Goal: Task Accomplishment & Management: Manage account settings

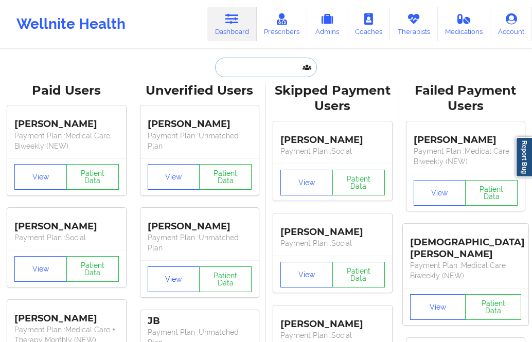
click at [268, 76] on input "text" at bounding box center [266, 68] width 102 height 20
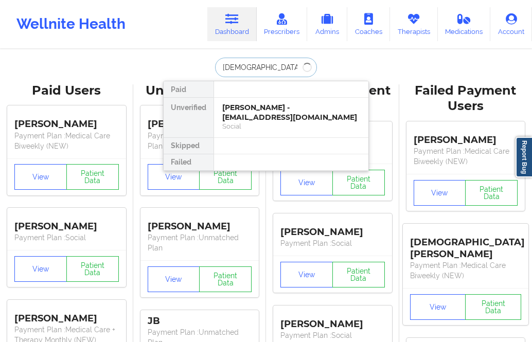
paste input "[PERSON_NAME]"
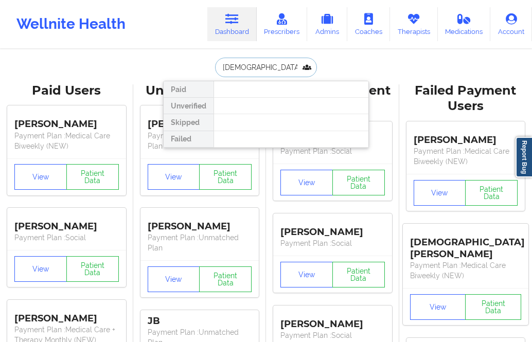
drag, startPoint x: 296, startPoint y: 67, endPoint x: 184, endPoint y: 60, distance: 112.8
click at [184, 60] on div "[DEMOGRAPHIC_DATA][PERSON_NAME] Paid Unverified Skipped Failed" at bounding box center [266, 68] width 206 height 20
type input "[PERSON_NAME]"
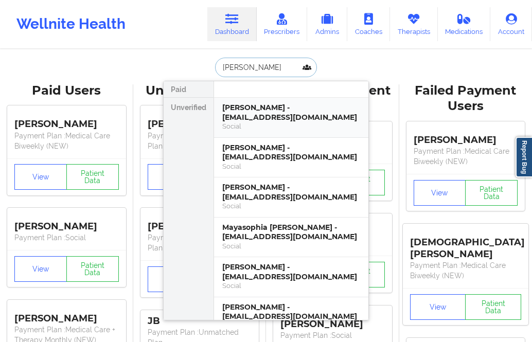
click at [294, 124] on div "Social" at bounding box center [291, 126] width 138 height 9
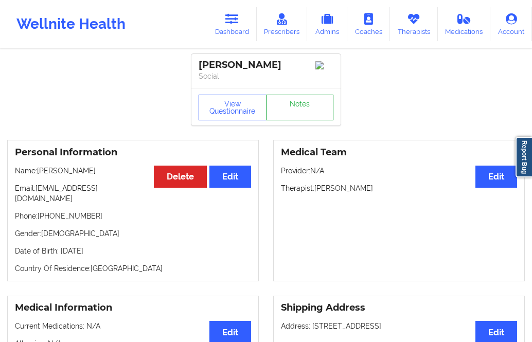
click at [310, 114] on link "Notes" at bounding box center [300, 108] width 68 height 26
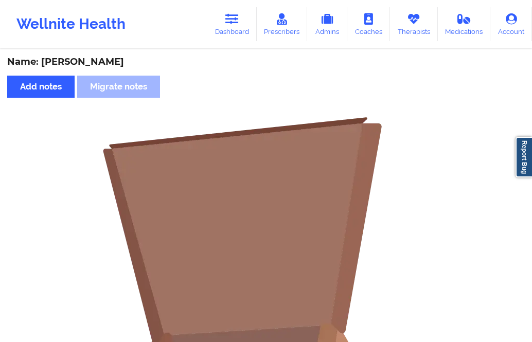
scroll to position [93, 0]
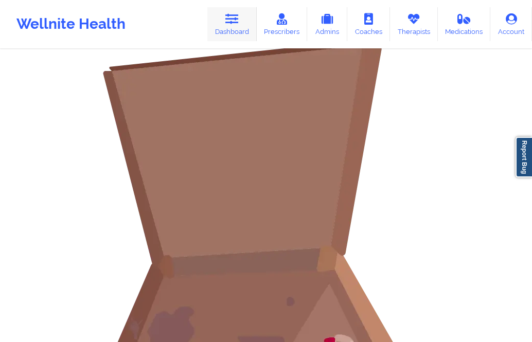
click at [222, 19] on link "Dashboard" at bounding box center [231, 24] width 49 height 34
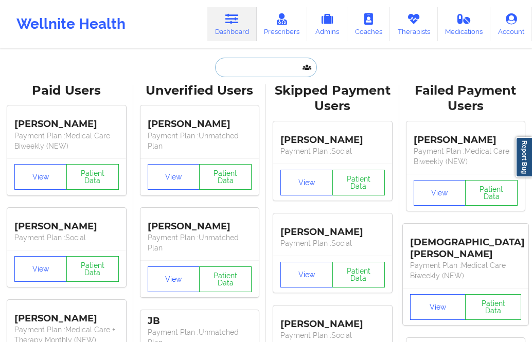
click at [231, 63] on input "text" at bounding box center [266, 68] width 102 height 20
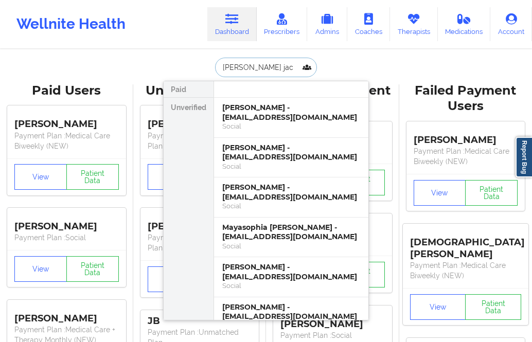
type input "[PERSON_NAME]"
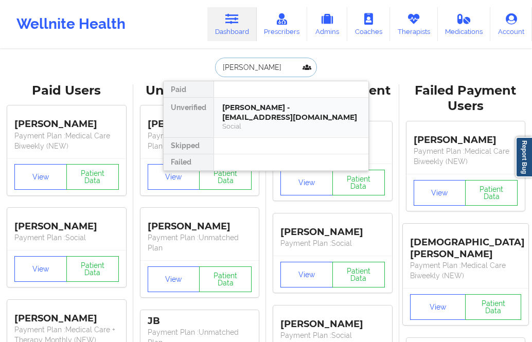
click at [279, 126] on div "Social" at bounding box center [291, 126] width 138 height 9
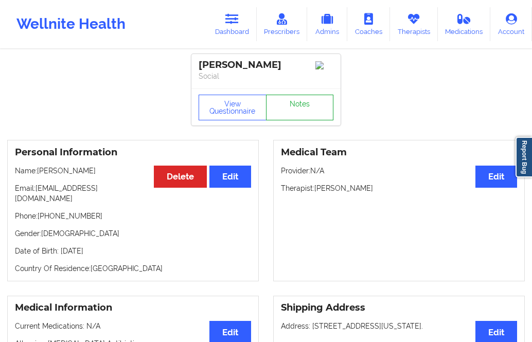
click at [291, 101] on link "Notes" at bounding box center [300, 108] width 68 height 26
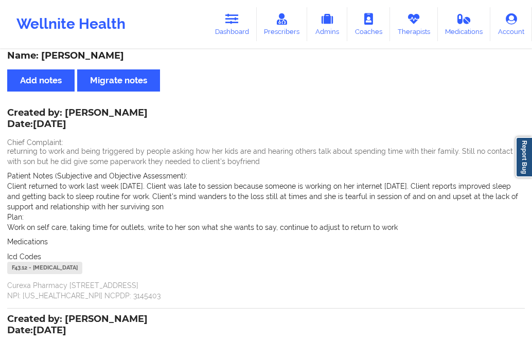
scroll to position [7, 0]
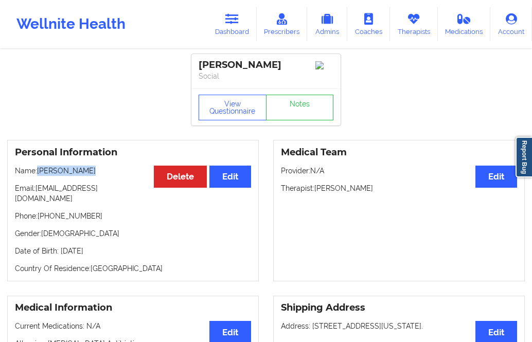
drag, startPoint x: 97, startPoint y: 178, endPoint x: 37, endPoint y: 175, distance: 59.7
click at [37, 175] on p "Name: [PERSON_NAME]" at bounding box center [133, 171] width 236 height 10
copy p "[PERSON_NAME]"
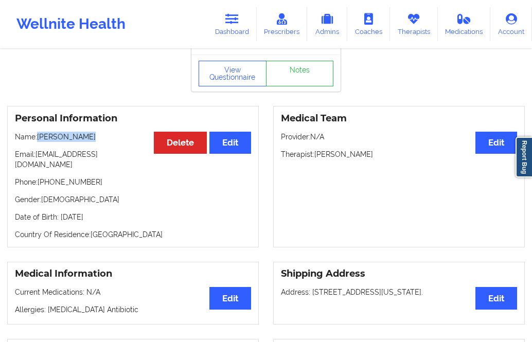
scroll to position [37, 0]
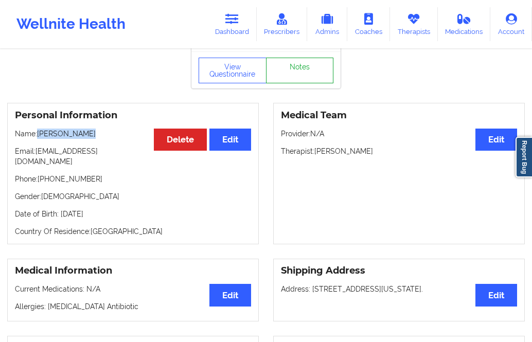
click at [311, 70] on link "Notes" at bounding box center [300, 71] width 68 height 26
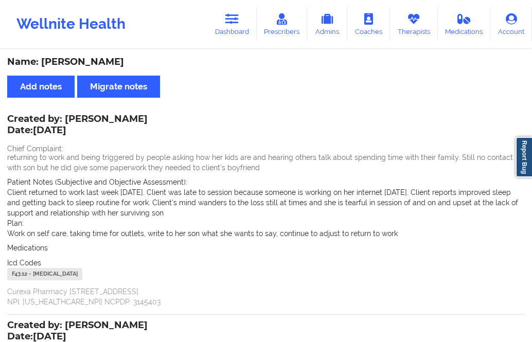
drag, startPoint x: 160, startPoint y: 145, endPoint x: 6, endPoint y: 126, distance: 155.5
click at [6, 126] on div "Name: [PERSON_NAME] Add notes Migrate notes Created by: [PERSON_NAME] Date: [DA…" at bounding box center [266, 302] width 532 height 505
copy div "Created by: [PERSON_NAME] Date: [DATE] Chief Complaint: returning to work and b…"
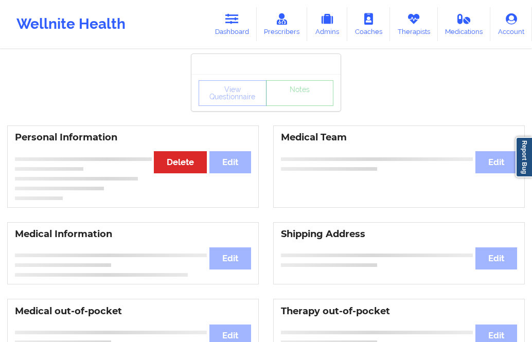
scroll to position [37, 0]
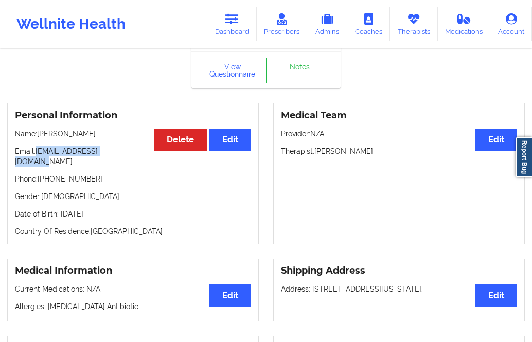
drag, startPoint x: 125, startPoint y: 154, endPoint x: 35, endPoint y: 155, distance: 89.5
click at [35, 155] on p "Email: [EMAIL_ADDRESS][DOMAIN_NAME]" at bounding box center [133, 156] width 236 height 21
copy p "[EMAIL_ADDRESS][DOMAIN_NAME]"
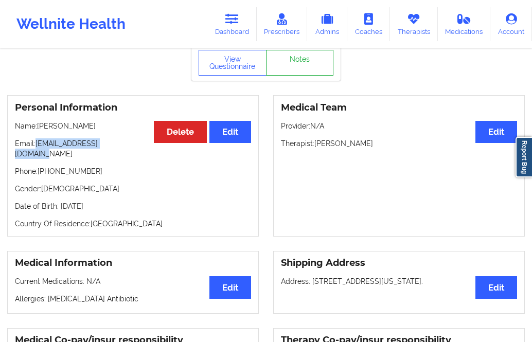
scroll to position [0, 0]
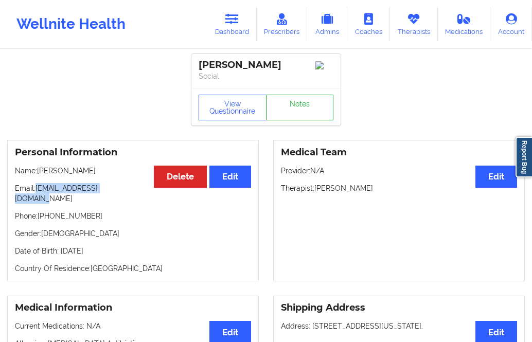
click at [307, 113] on link "Notes" at bounding box center [300, 108] width 68 height 26
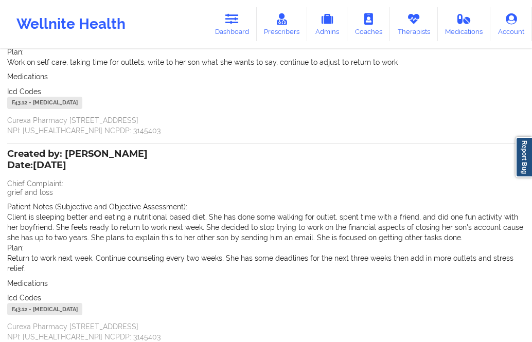
scroll to position [255, 0]
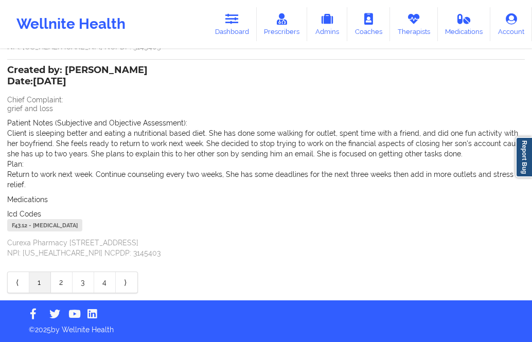
drag, startPoint x: 163, startPoint y: 226, endPoint x: 9, endPoint y: 82, distance: 210.3
click at [9, 82] on div "Created by: [PERSON_NAME] Date: [DATE] Chief Complaint: grief and loss Patient …" at bounding box center [265, 162] width 517 height 191
copy div "Date: [DATE] Chief Complaint: grief and loss Patient Notes (Subjective and Obje…"
click at [234, 22] on icon at bounding box center [231, 18] width 13 height 11
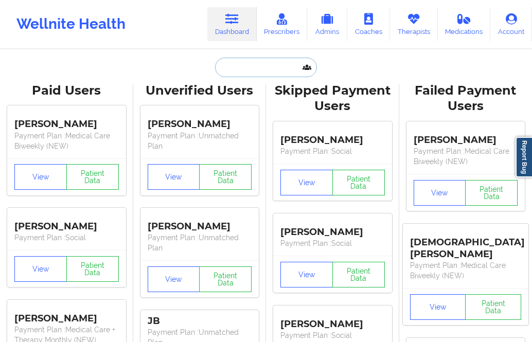
click at [246, 64] on input "text" at bounding box center [266, 68] width 102 height 20
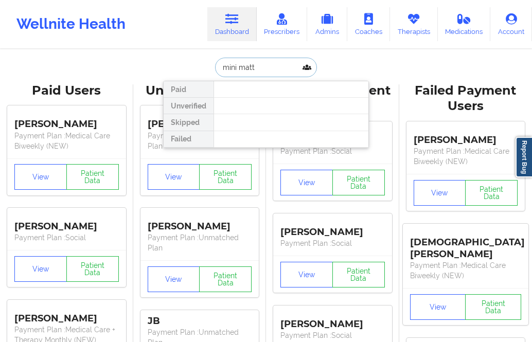
click at [220, 68] on input "mini matt" at bounding box center [266, 68] width 102 height 20
click at [268, 69] on input "mini matt" at bounding box center [266, 68] width 102 height 20
type input "mini m"
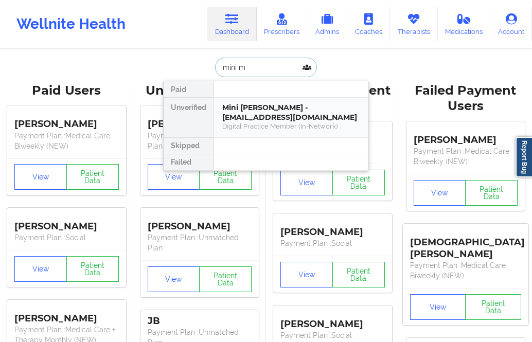
click at [251, 120] on div "Mini [PERSON_NAME] - [EMAIL_ADDRESS][DOMAIN_NAME]" at bounding box center [291, 112] width 138 height 19
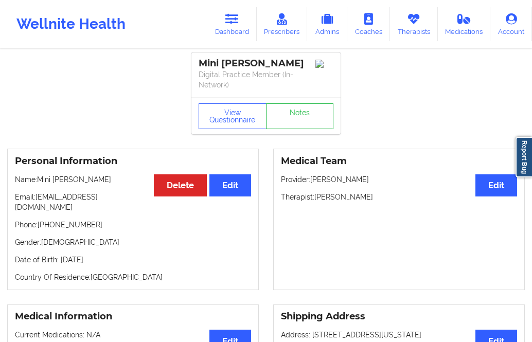
scroll to position [2, 0]
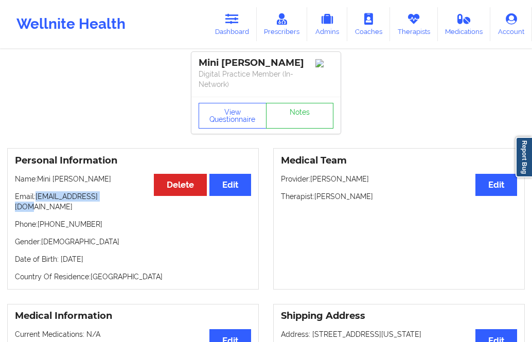
drag, startPoint x: 116, startPoint y: 195, endPoint x: 37, endPoint y: 196, distance: 79.2
click at [37, 196] on p "Email: [EMAIL_ADDRESS][DOMAIN_NAME]" at bounding box center [133, 201] width 236 height 21
copy p "[EMAIL_ADDRESS][DOMAIN_NAME]"
click at [227, 32] on link "Dashboard" at bounding box center [231, 24] width 49 height 34
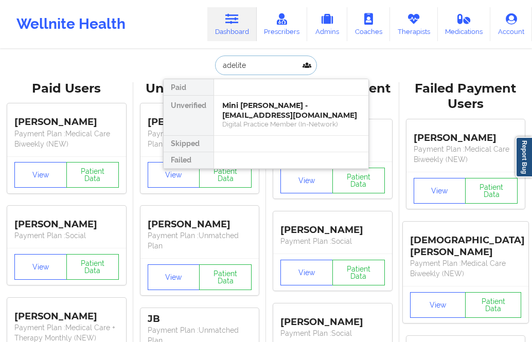
type input "adelite"
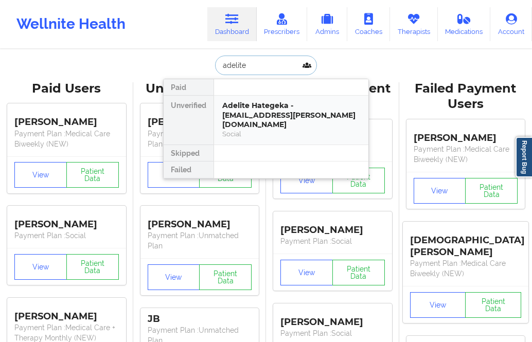
click at [297, 105] on div "Adelite Hategeka - [EMAIL_ADDRESS][PERSON_NAME][DOMAIN_NAME]" at bounding box center [291, 115] width 138 height 29
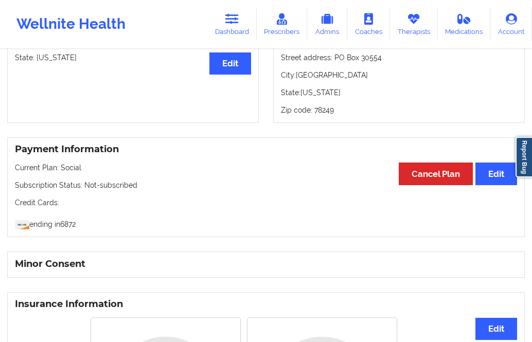
scroll to position [396, 0]
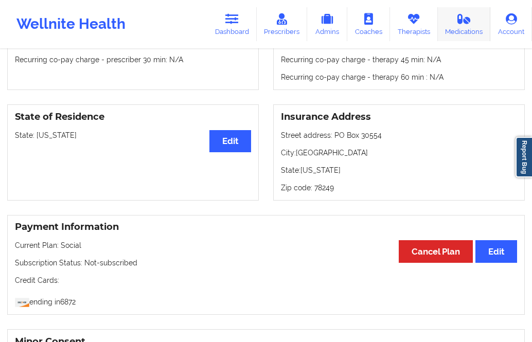
click at [466, 34] on link "Medications" at bounding box center [464, 24] width 53 height 34
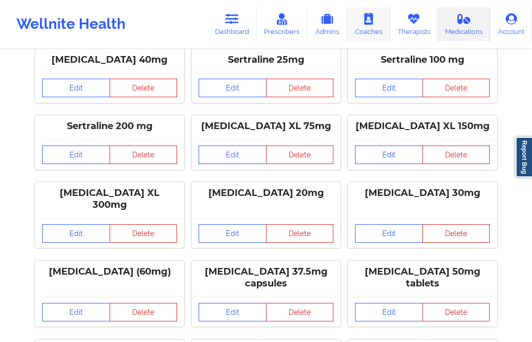
click at [384, 31] on link "Coaches" at bounding box center [368, 24] width 43 height 34
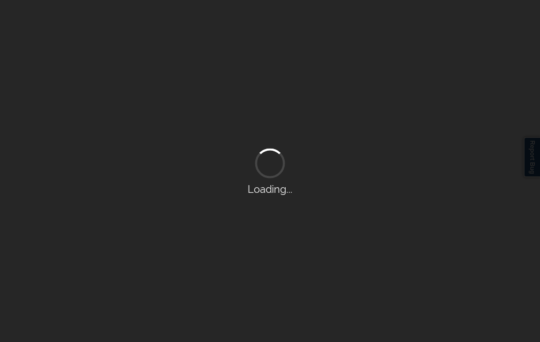
click at [404, 27] on div "Loading..." at bounding box center [270, 171] width 540 height 342
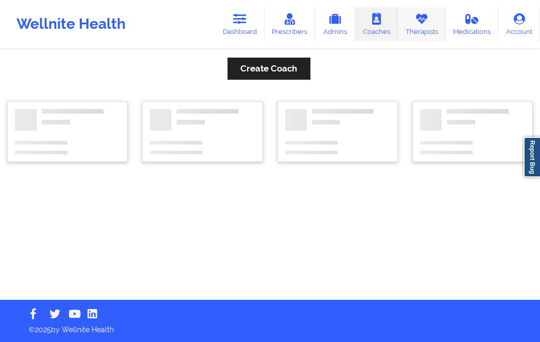
click at [405, 29] on link "Therapists" at bounding box center [422, 24] width 48 height 34
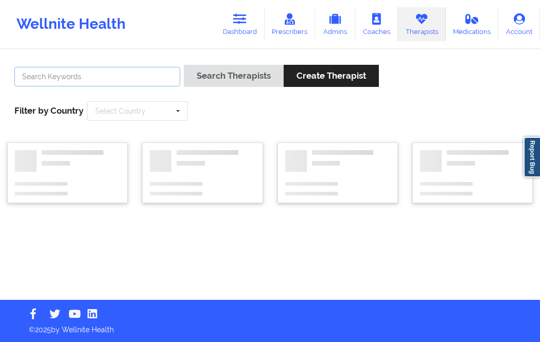
click at [151, 82] on input "text" at bounding box center [97, 77] width 166 height 20
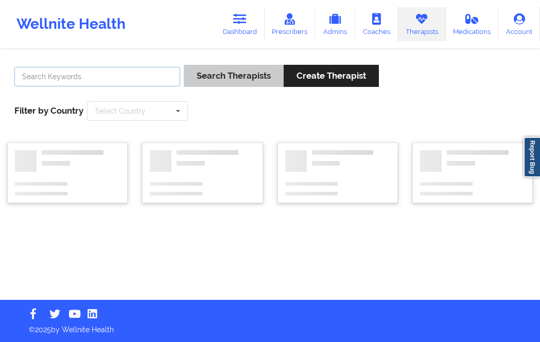
paste input "[PERSON_NAME]"
type input "[PERSON_NAME]"
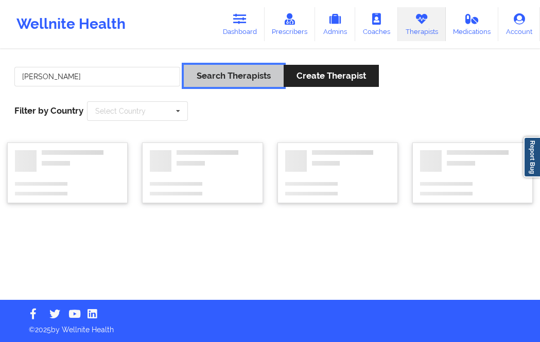
click at [221, 73] on button "Search Therapists" at bounding box center [234, 76] width 100 height 22
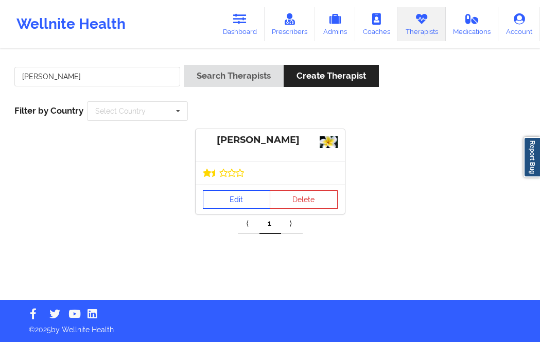
click at [249, 196] on link "Edit" at bounding box center [237, 199] width 68 height 19
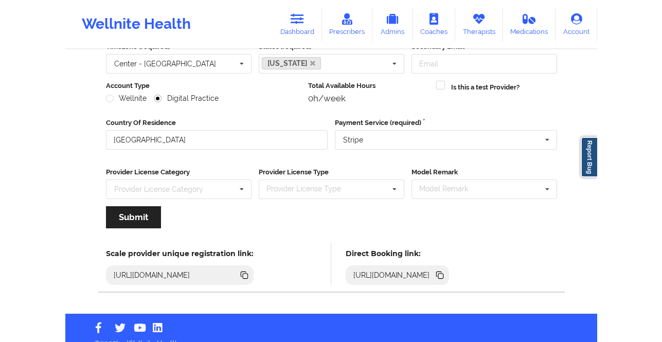
scroll to position [119, 0]
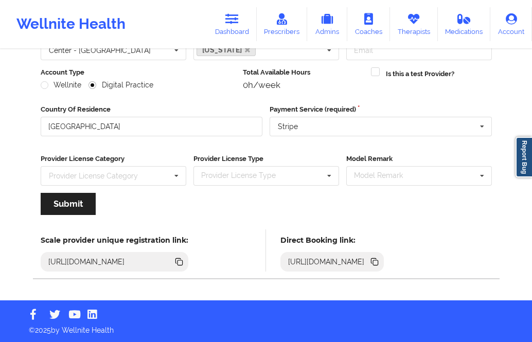
click at [380, 258] on icon at bounding box center [374, 261] width 11 height 11
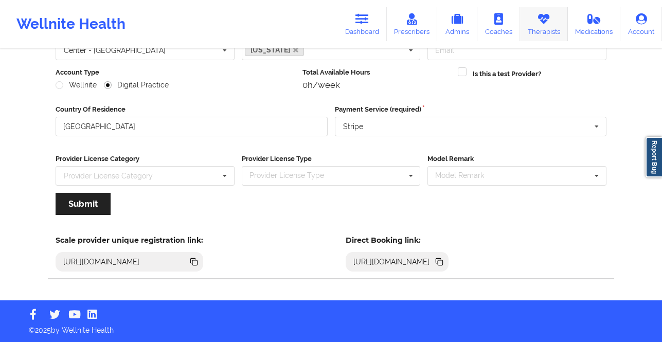
click at [531, 36] on link "Therapists" at bounding box center [544, 24] width 48 height 34
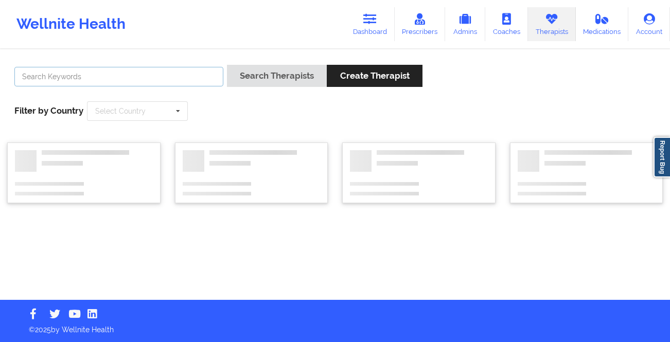
click at [222, 80] on input "text" at bounding box center [118, 77] width 209 height 20
paste input "[PERSON_NAME]"
type input "[PERSON_NAME]"
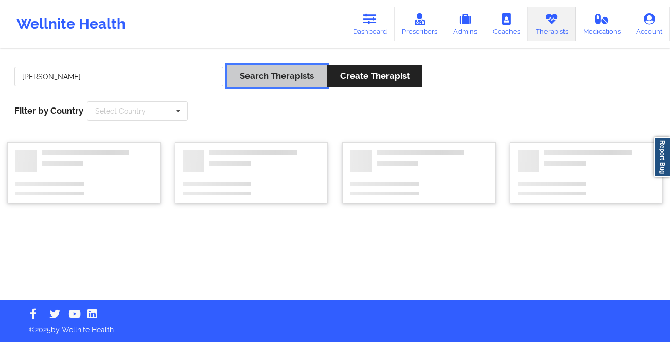
click at [266, 78] on button "Search Therapists" at bounding box center [277, 76] width 100 height 22
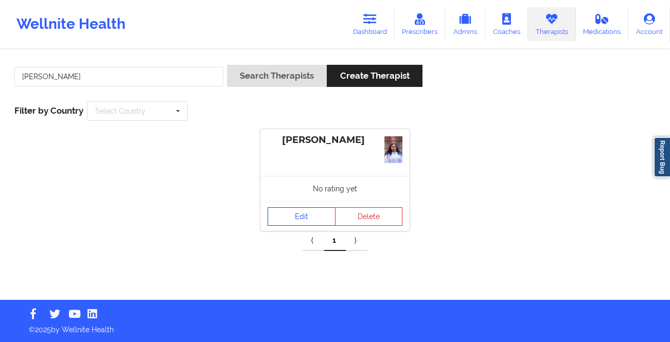
click at [297, 219] on link "Edit" at bounding box center [301, 216] width 68 height 19
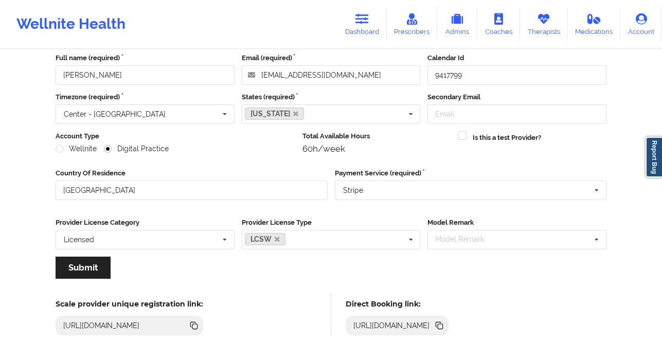
scroll to position [119, 0]
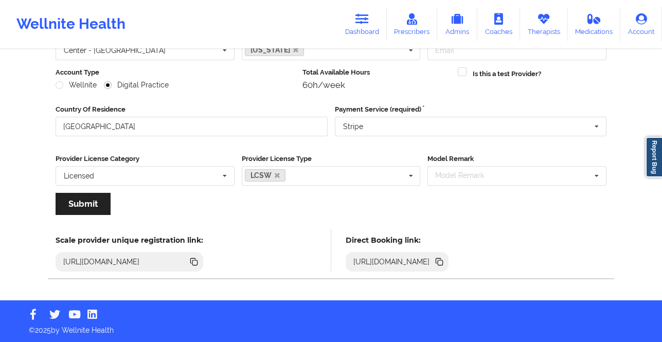
drag, startPoint x: 604, startPoint y: 260, endPoint x: 591, endPoint y: 80, distance: 180.5
click at [443, 260] on icon at bounding box center [440, 262] width 5 height 5
click at [525, 27] on link "Therapists" at bounding box center [544, 24] width 48 height 34
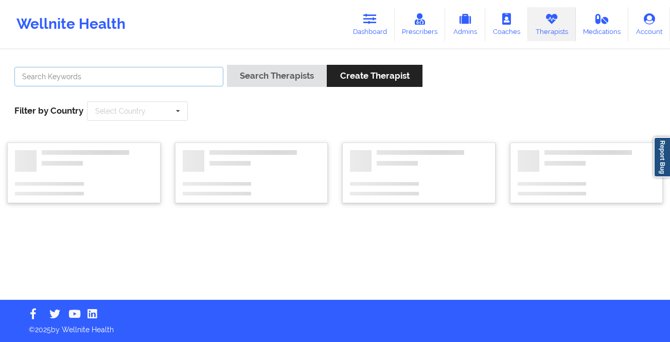
click at [199, 78] on input "text" at bounding box center [118, 77] width 209 height 20
paste input "[PERSON_NAME]"
type input "[PERSON_NAME]"
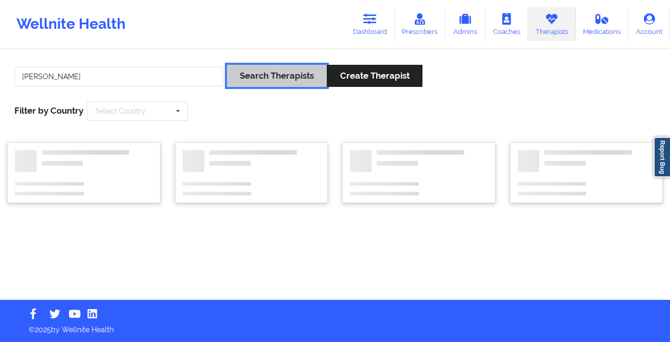
click at [240, 77] on button "Search Therapists" at bounding box center [277, 76] width 100 height 22
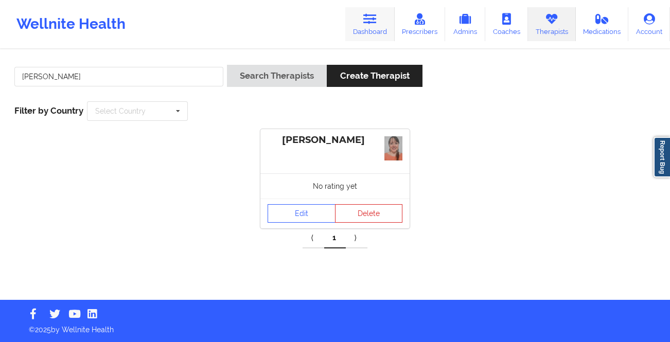
click at [378, 25] on link "Dashboard" at bounding box center [369, 24] width 49 height 34
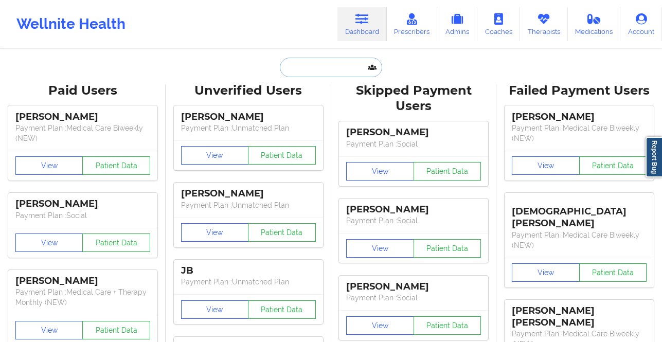
click at [307, 69] on input "text" at bounding box center [331, 68] width 102 height 20
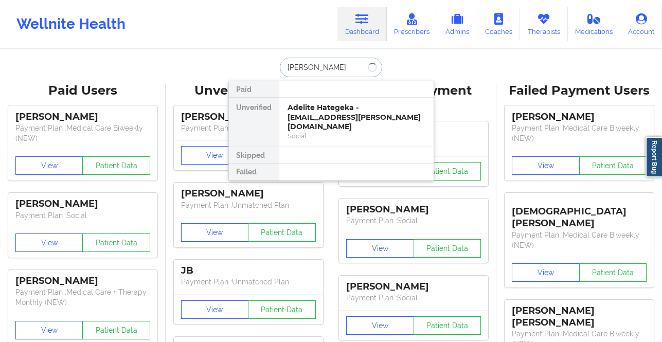
type input "[PERSON_NAME]"
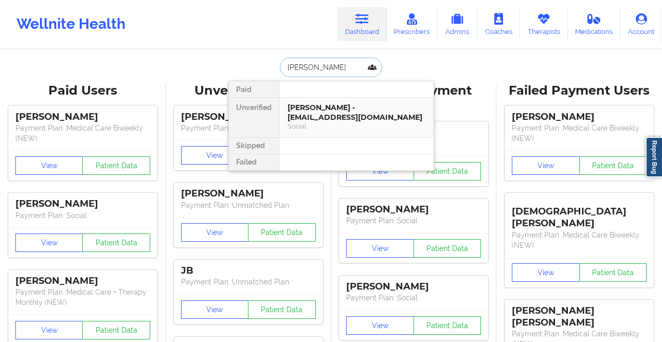
click at [341, 123] on div "Social" at bounding box center [357, 126] width 138 height 9
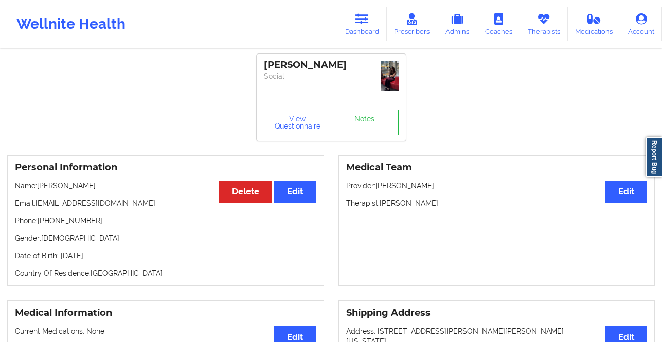
drag, startPoint x: 145, startPoint y: 185, endPoint x: 83, endPoint y: 190, distance: 62.0
click at [83, 190] on p "Name: [PERSON_NAME]" at bounding box center [165, 186] width 301 height 10
click at [155, 216] on p "Phone: [PHONE_NUMBER]" at bounding box center [165, 221] width 301 height 10
drag, startPoint x: 92, startPoint y: 203, endPoint x: 36, endPoint y: 205, distance: 55.6
click at [36, 205] on p "Email: [EMAIL_ADDRESS][DOMAIN_NAME]" at bounding box center [165, 203] width 301 height 10
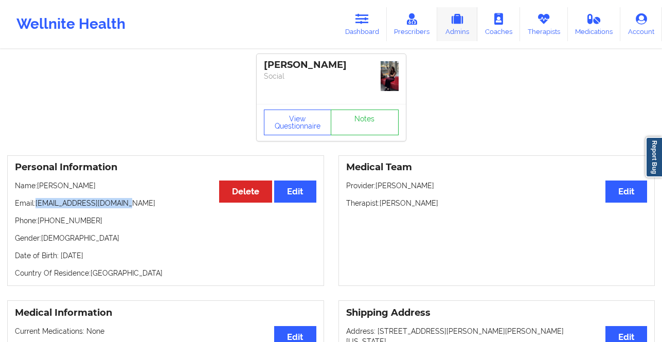
copy p "[EMAIL_ADDRESS][DOMAIN_NAME]"
click at [531, 18] on icon at bounding box center [543, 18] width 13 height 11
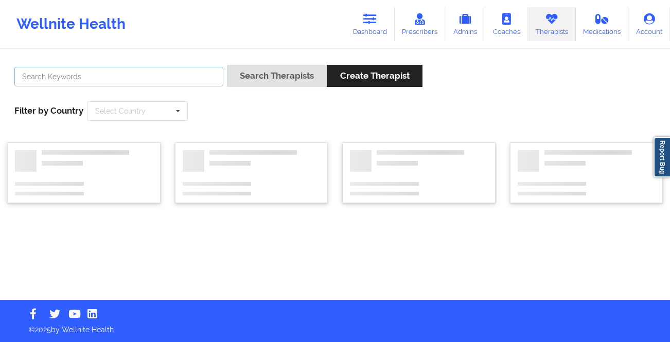
click at [199, 74] on input "text" at bounding box center [118, 77] width 209 height 20
type input "[PERSON_NAME]"
click at [423, 24] on icon at bounding box center [419, 18] width 13 height 11
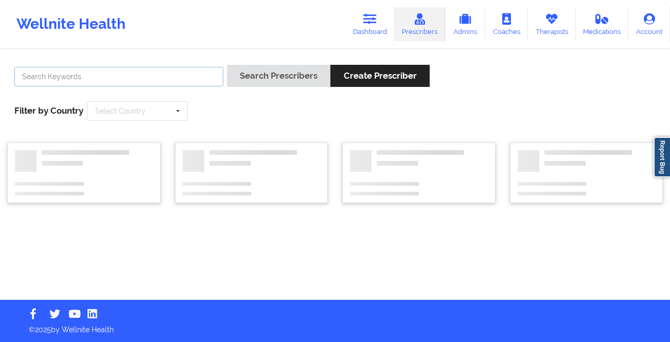
click at [137, 69] on input "text" at bounding box center [118, 77] width 209 height 20
type input "[PERSON_NAME]"
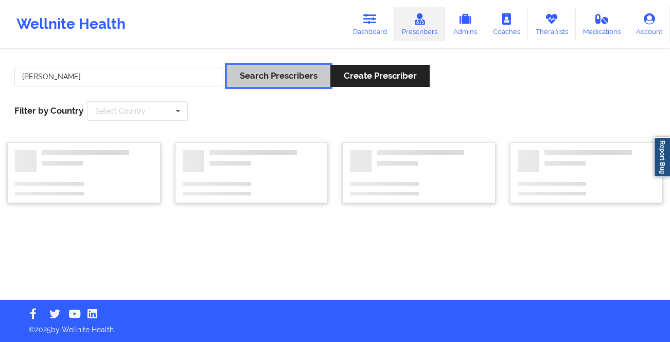
click at [261, 81] on button "Search Prescribers" at bounding box center [278, 76] width 103 height 22
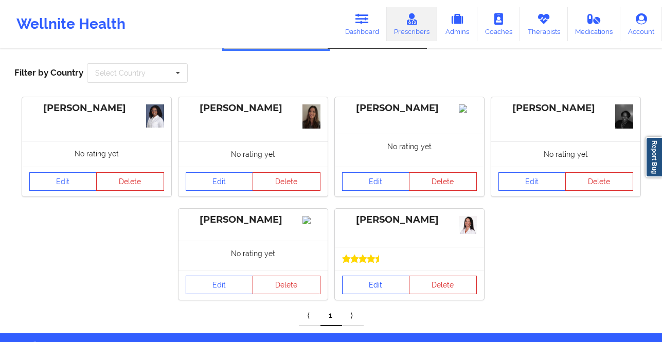
scroll to position [74, 0]
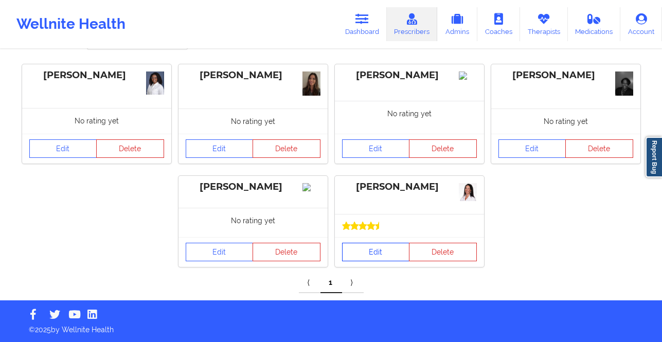
click at [369, 261] on link "Edit" at bounding box center [376, 252] width 68 height 19
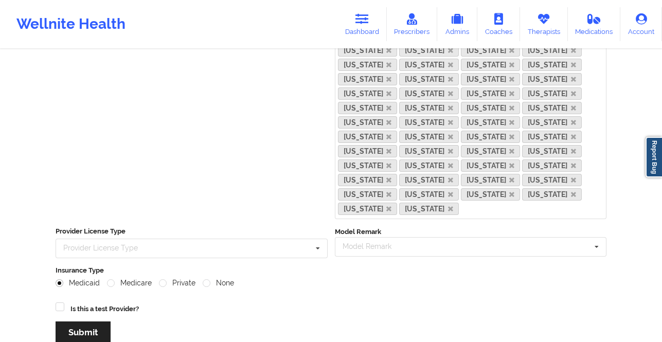
scroll to position [278, 0]
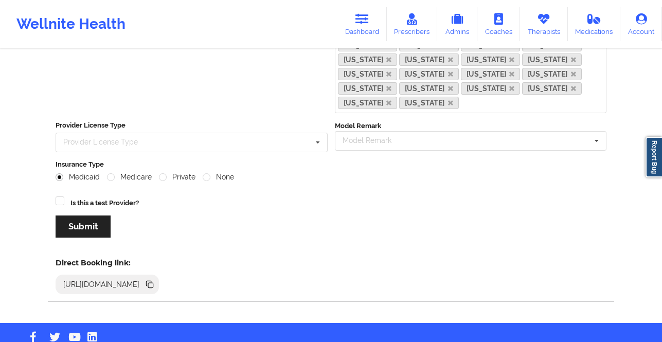
click at [153, 283] on icon at bounding box center [150, 285] width 5 height 5
